Goal: Transaction & Acquisition: Subscribe to service/newsletter

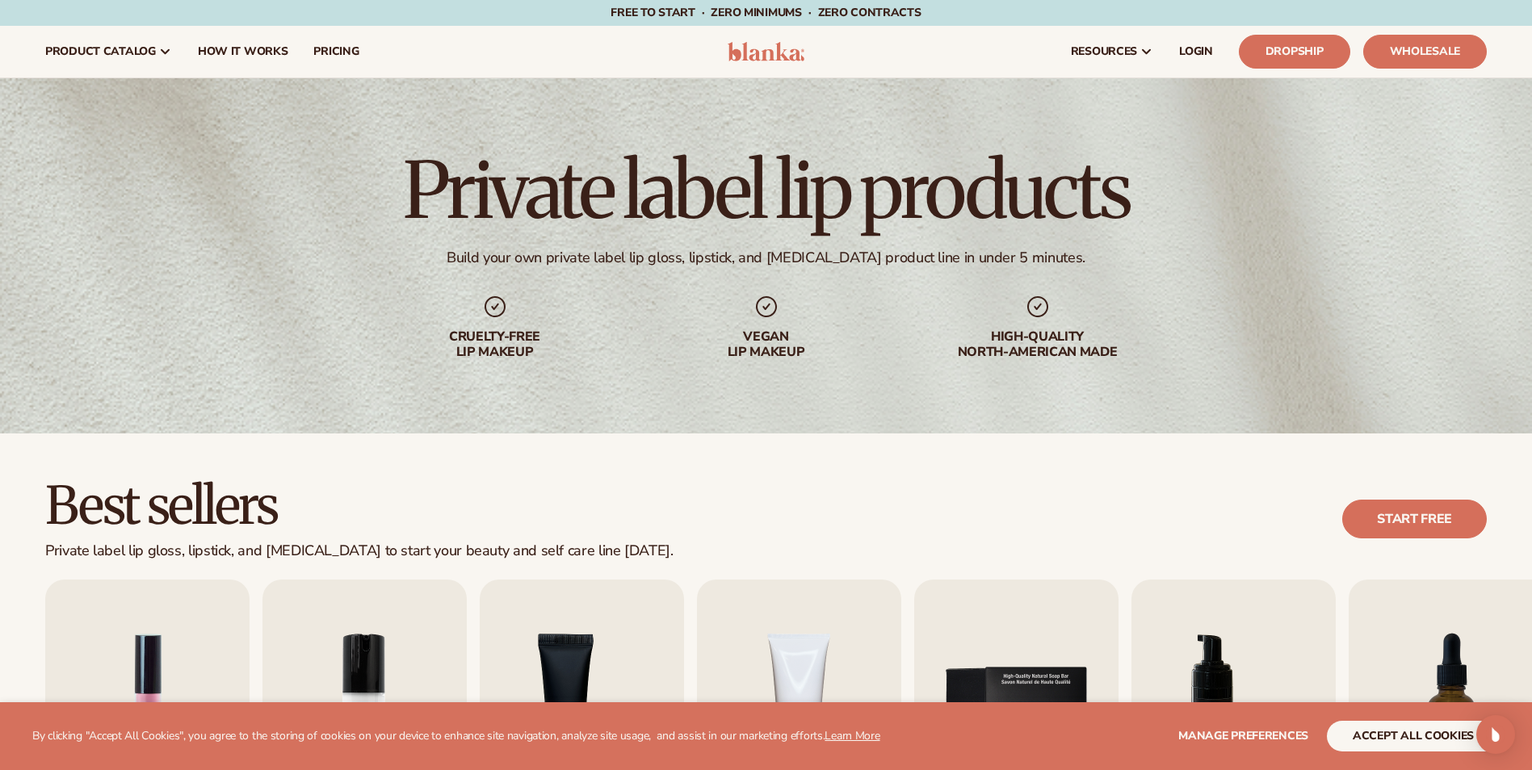
scroll to position [323, 0]
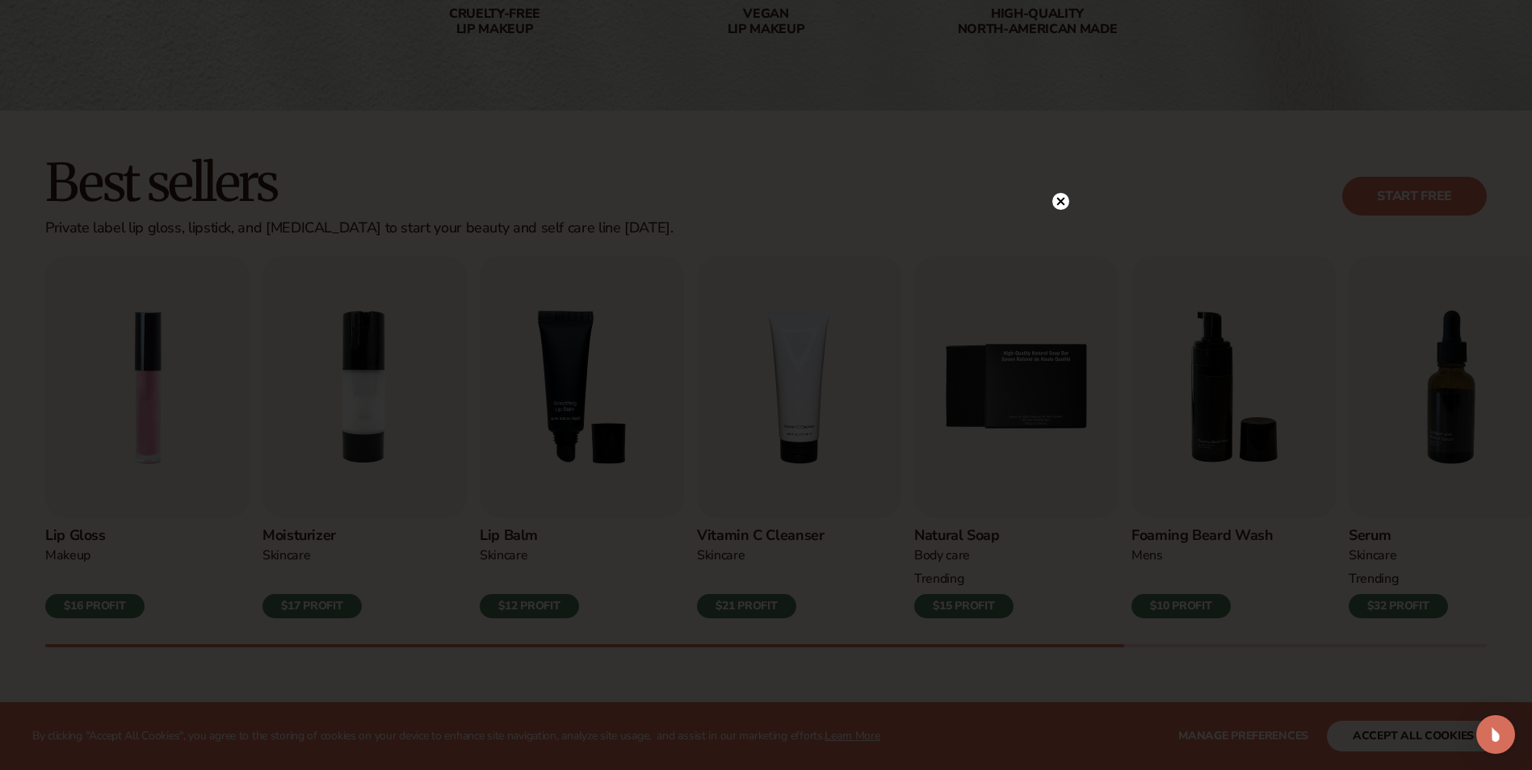
click at [1059, 199] on circle at bounding box center [1060, 201] width 17 height 17
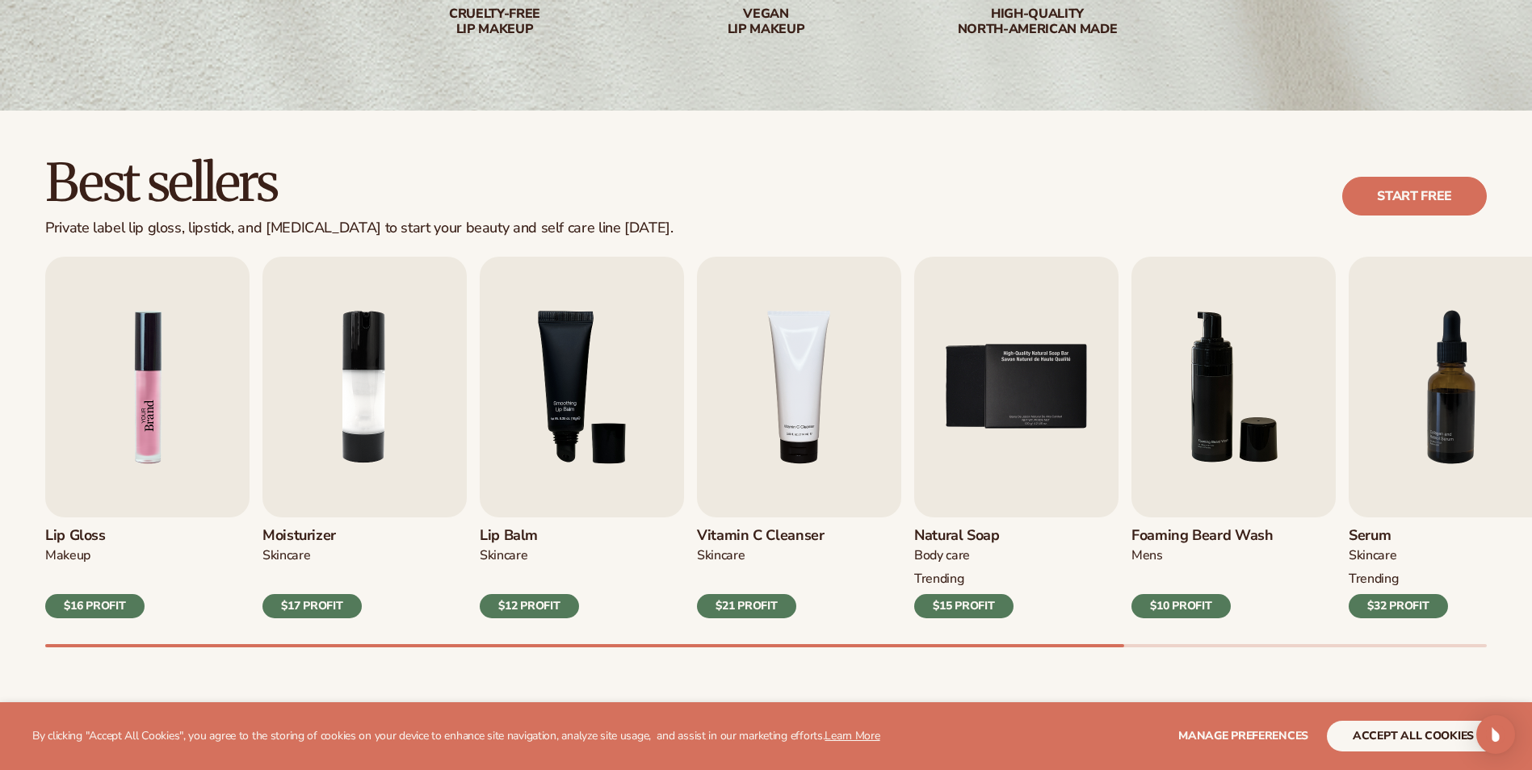
click at [101, 501] on img "1 / 9" at bounding box center [147, 387] width 204 height 261
click at [87, 610] on div "$16 PROFIT" at bounding box center [94, 606] width 99 height 24
click at [131, 451] on img "1 / 9" at bounding box center [147, 387] width 204 height 261
click at [150, 392] on img "1 / 9" at bounding box center [147, 387] width 204 height 261
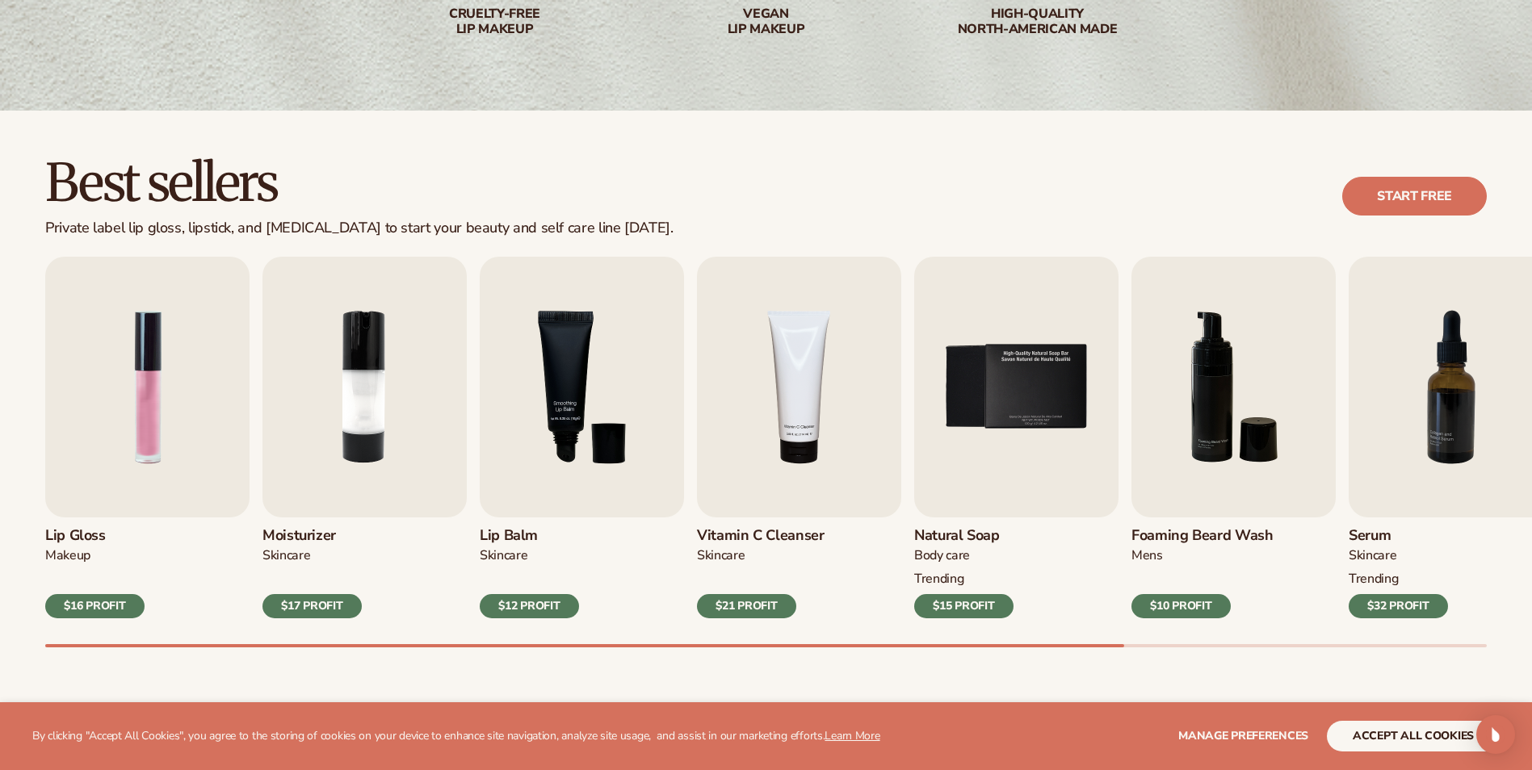
click at [94, 610] on div "$16 PROFIT" at bounding box center [94, 606] width 99 height 24
drag, startPoint x: 1420, startPoint y: 212, endPoint x: 1410, endPoint y: 203, distance: 12.6
click at [1420, 212] on link "Start free" at bounding box center [1414, 196] width 145 height 39
